Goal: Transaction & Acquisition: Purchase product/service

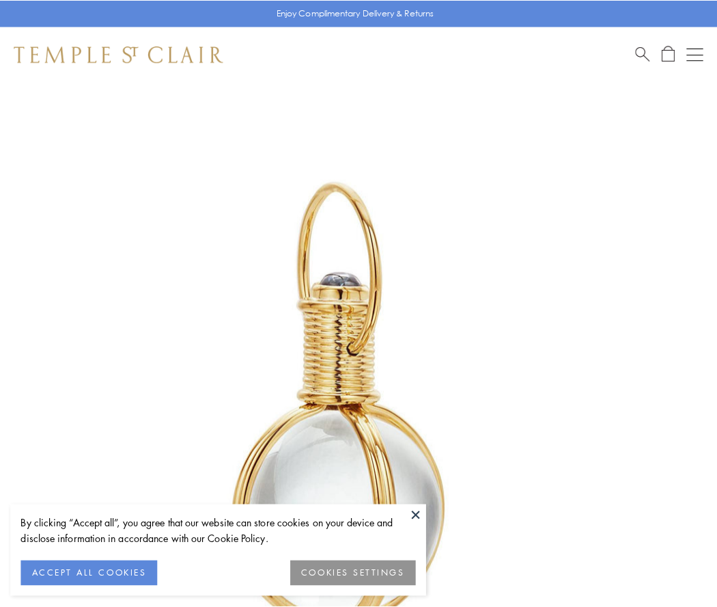
scroll to position [357, 0]
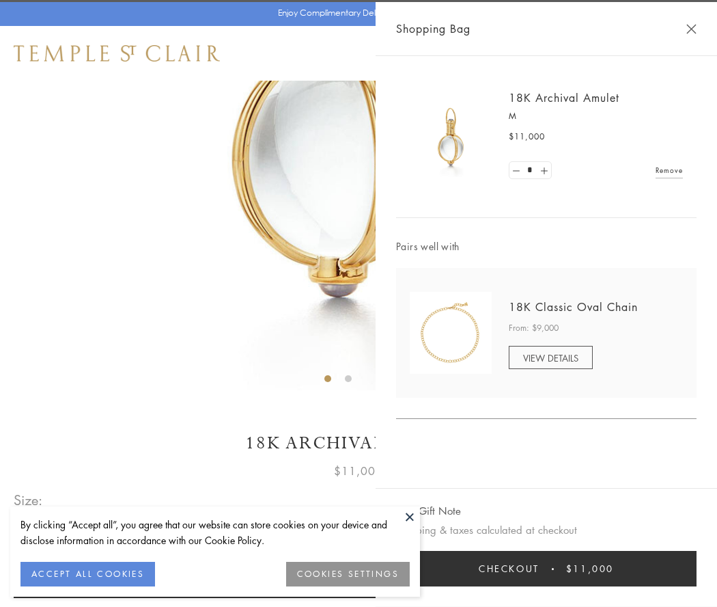
click at [547, 568] on button "Checkout $11,000" at bounding box center [546, 569] width 301 height 36
